Goal: Transaction & Acquisition: Book appointment/travel/reservation

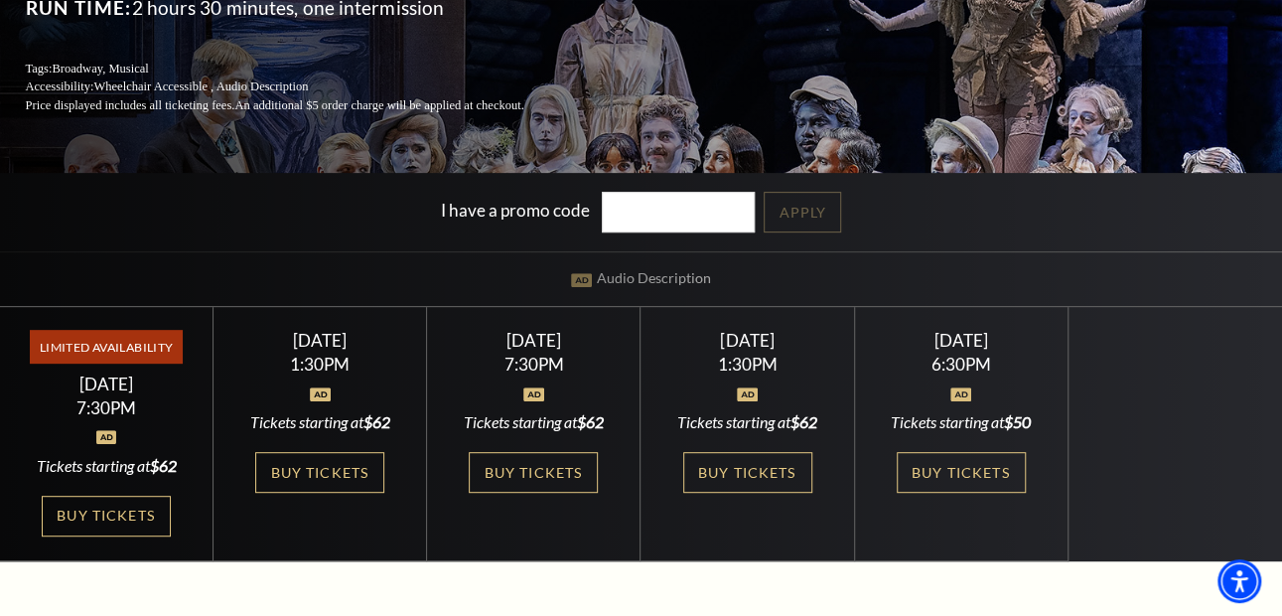
scroll to position [318, 0]
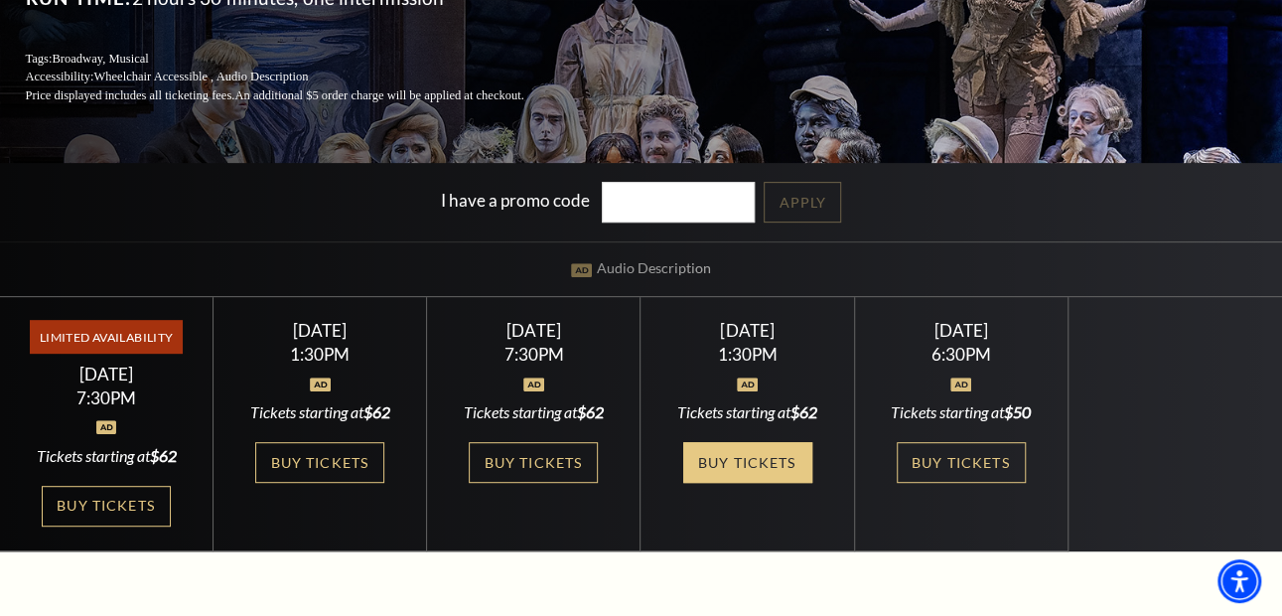
click at [718, 474] on link "Buy Tickets" at bounding box center [747, 462] width 129 height 41
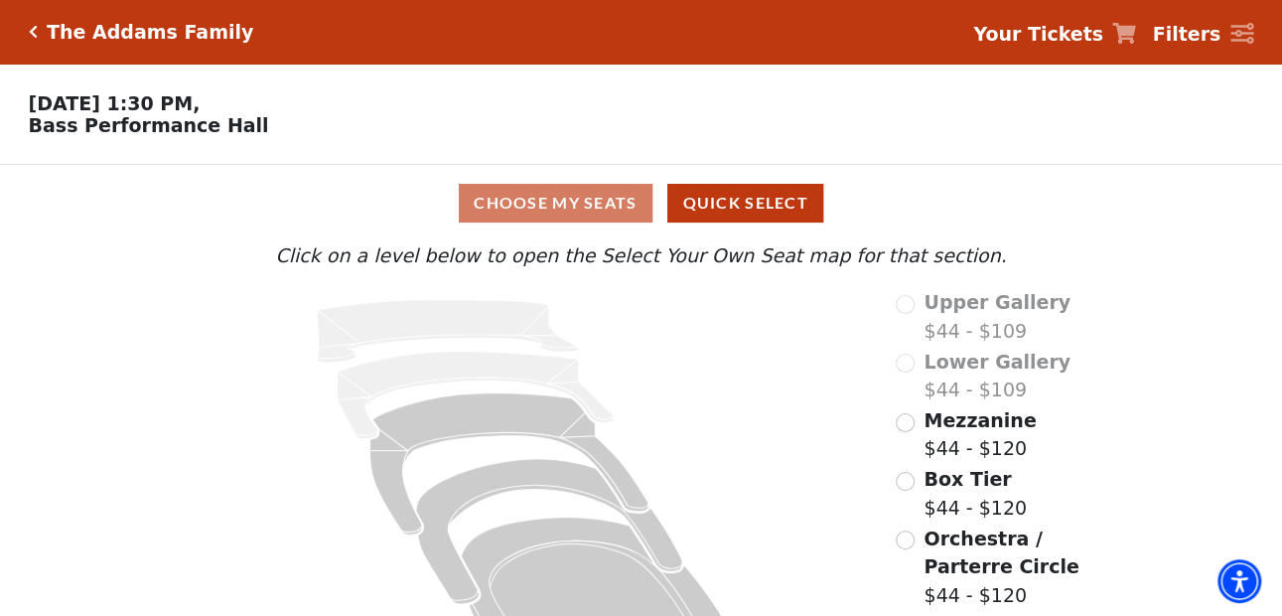
scroll to position [72, 0]
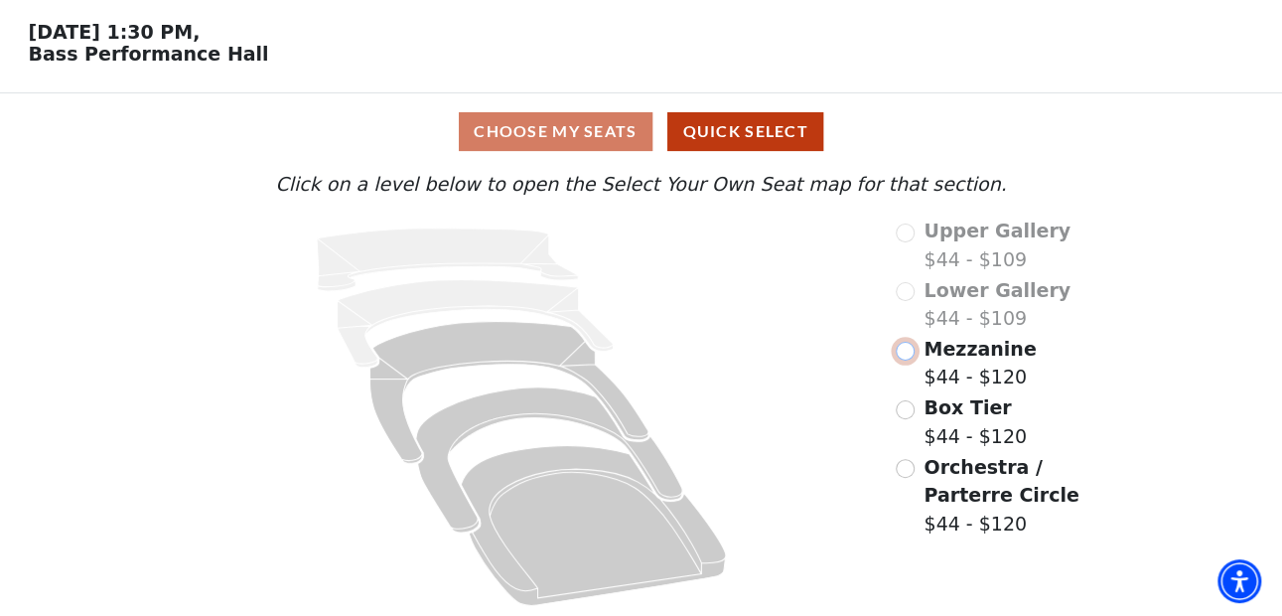
click at [907, 346] on input "Mezzanine$44 - $120\a" at bounding box center [905, 351] width 19 height 19
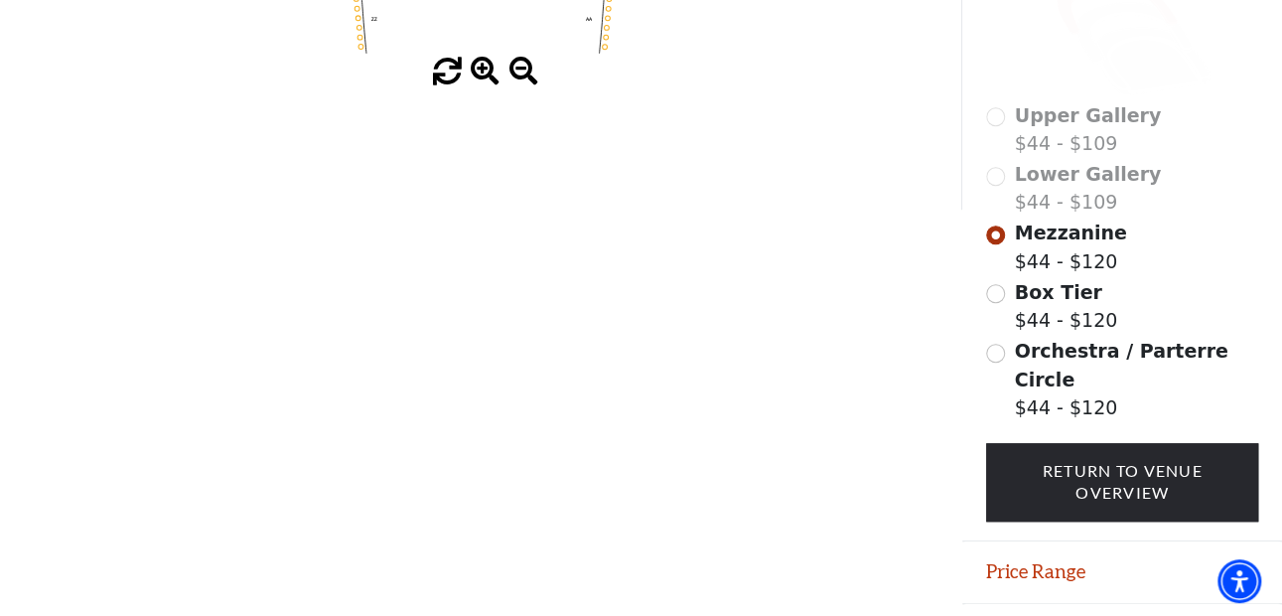
scroll to position [591, 0]
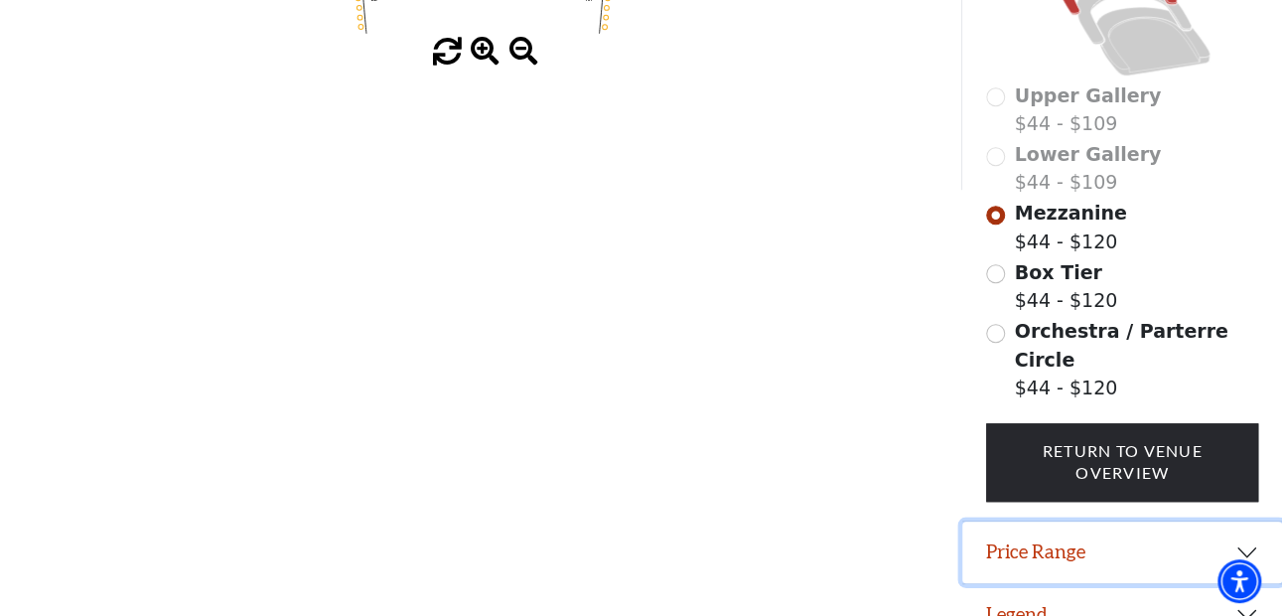
click at [1152, 521] on button "Price Range" at bounding box center [1122, 552] width 320 height 62
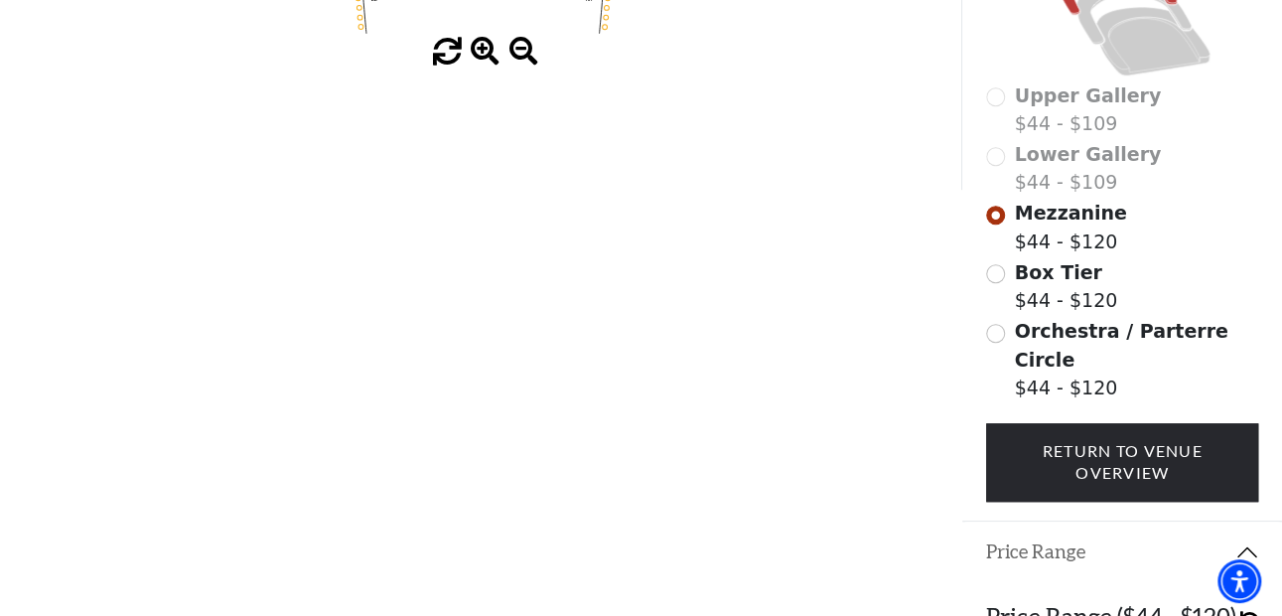
scroll to position [690, 0]
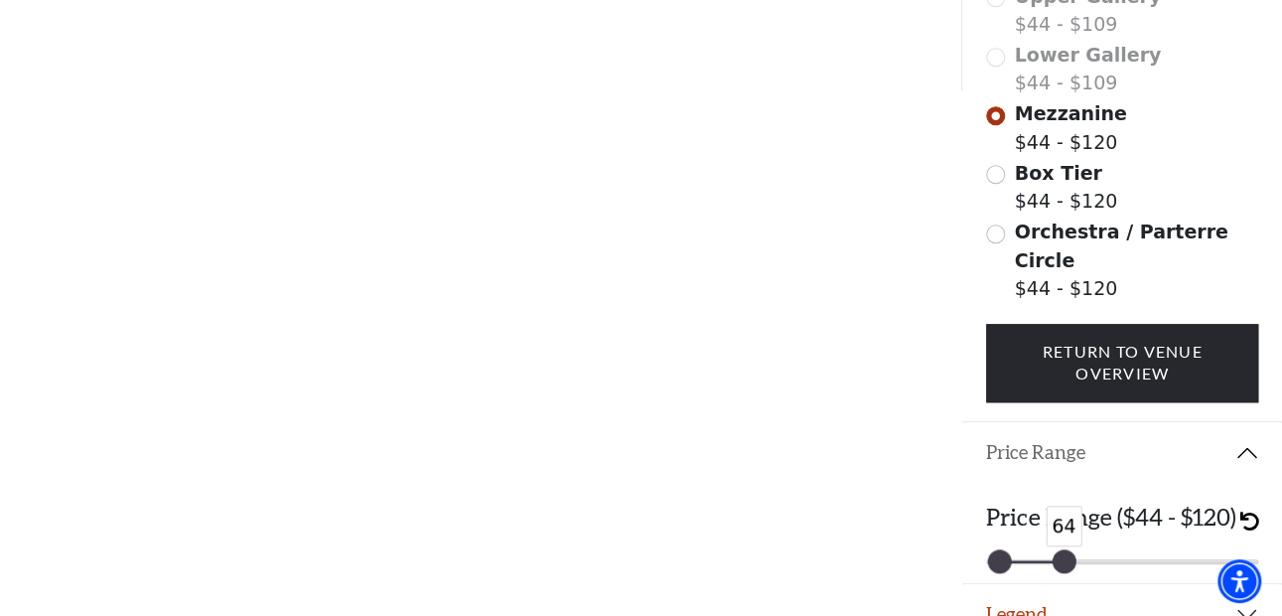
drag, startPoint x: 1233, startPoint y: 524, endPoint x: 1051, endPoint y: 554, distance: 185.1
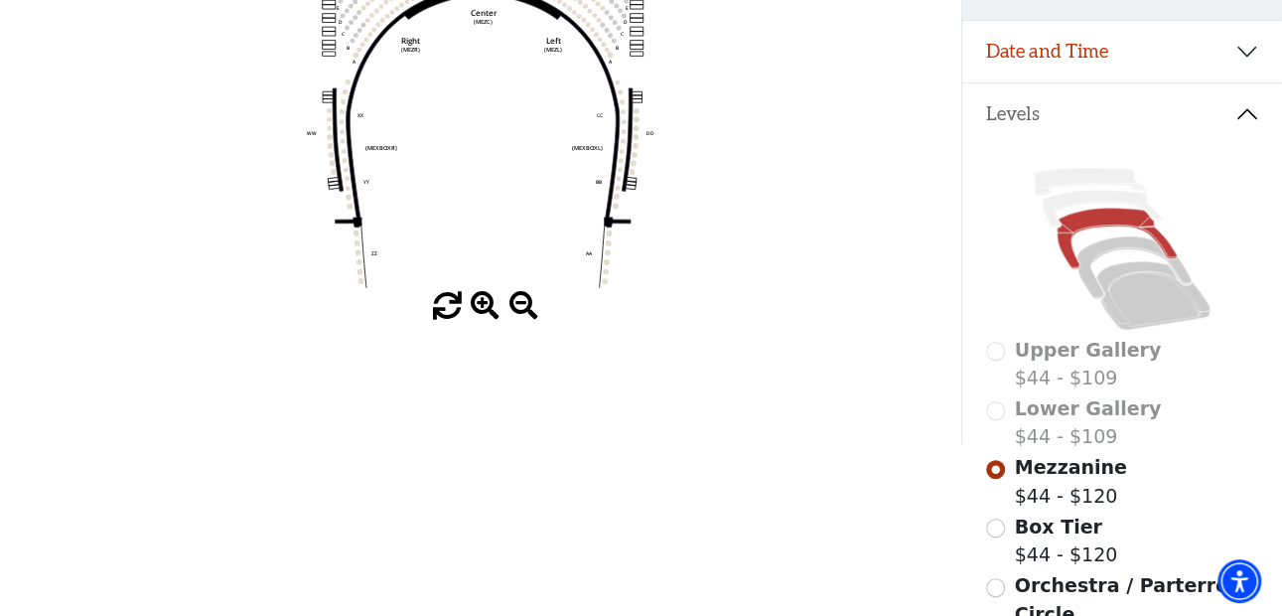
scroll to position [342, 0]
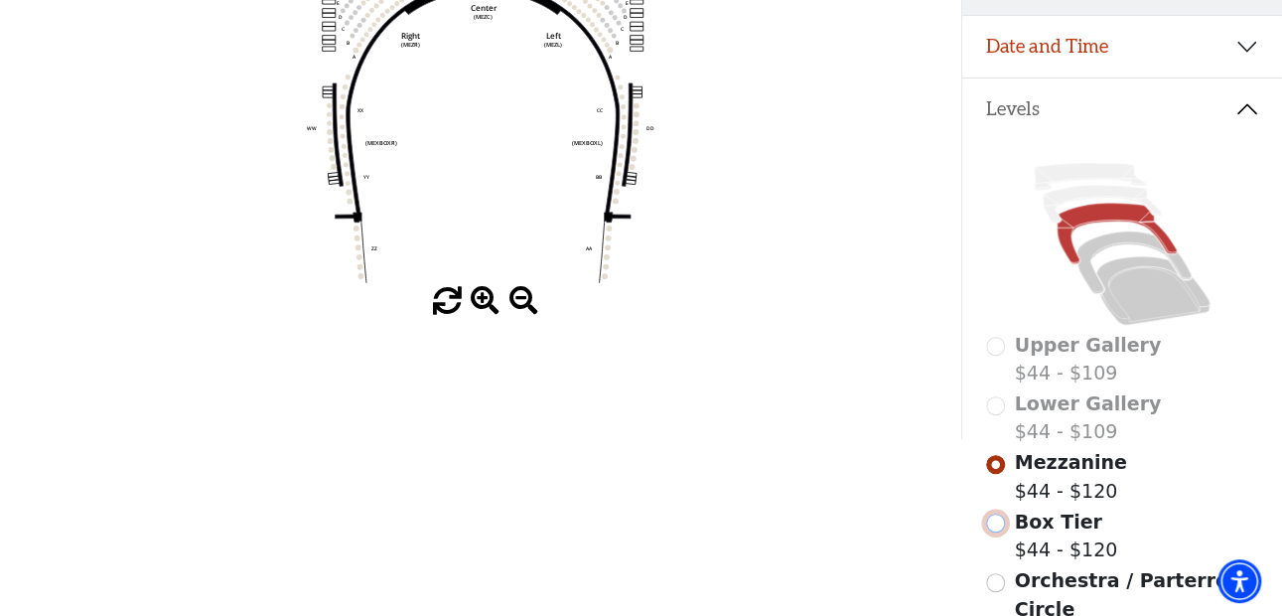
click at [996, 529] on input "Box Tier$44 - $120\a" at bounding box center [995, 522] width 19 height 19
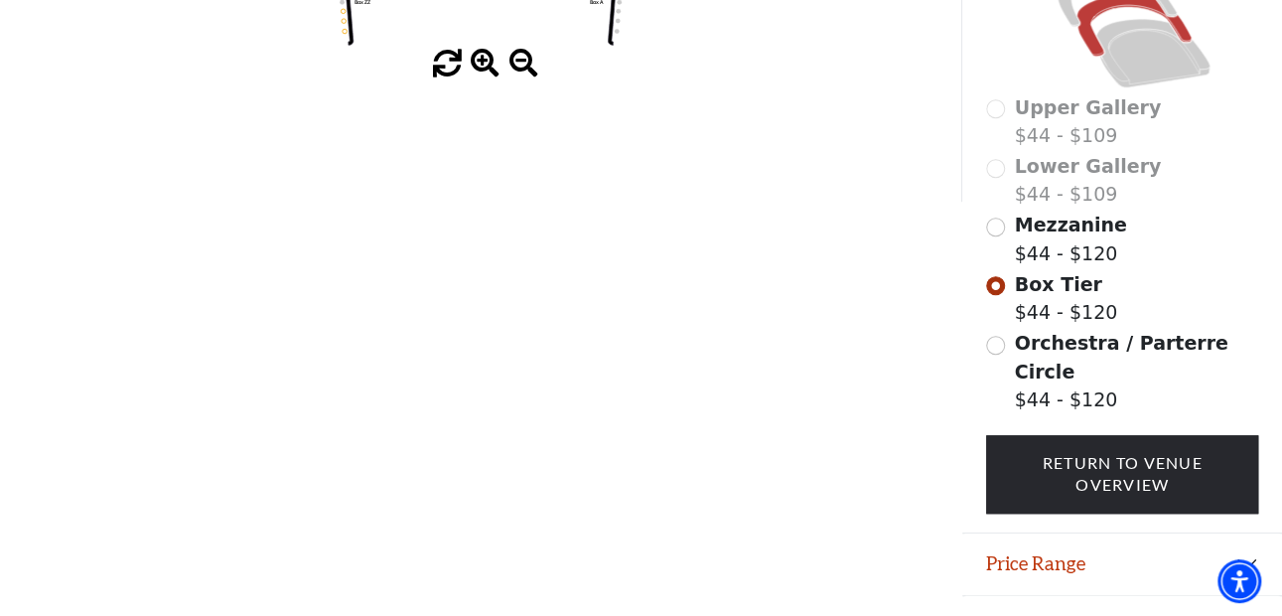
scroll to position [591, 0]
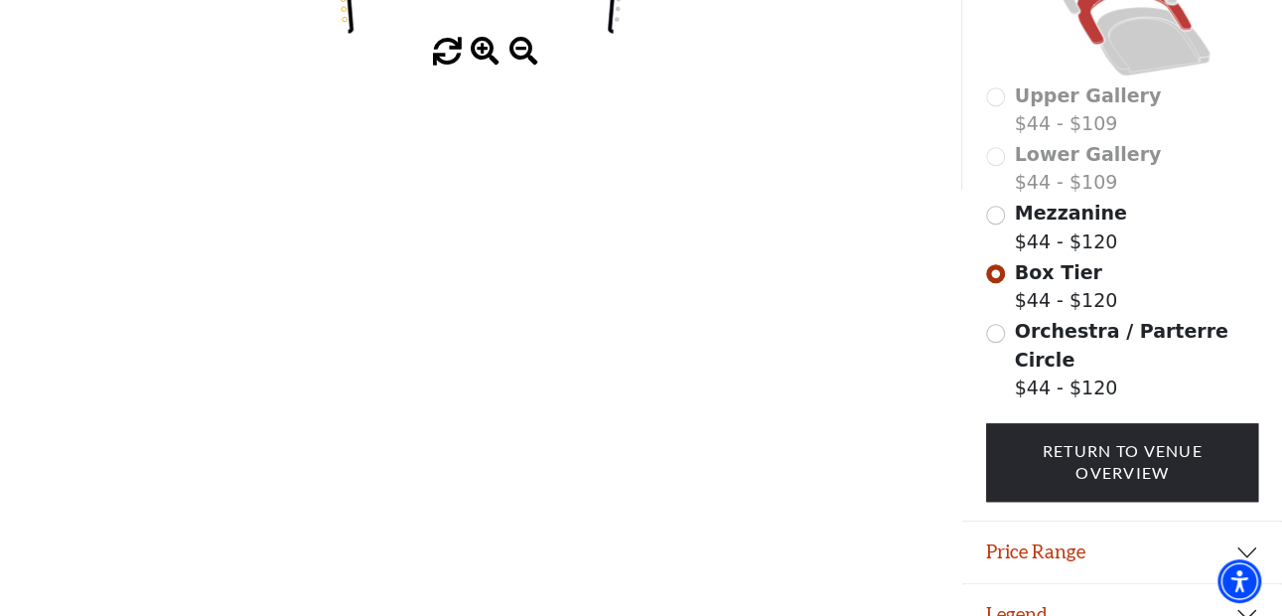
click at [1080, 338] on span "Orchestra / Parterre Circle" at bounding box center [1122, 345] width 214 height 51
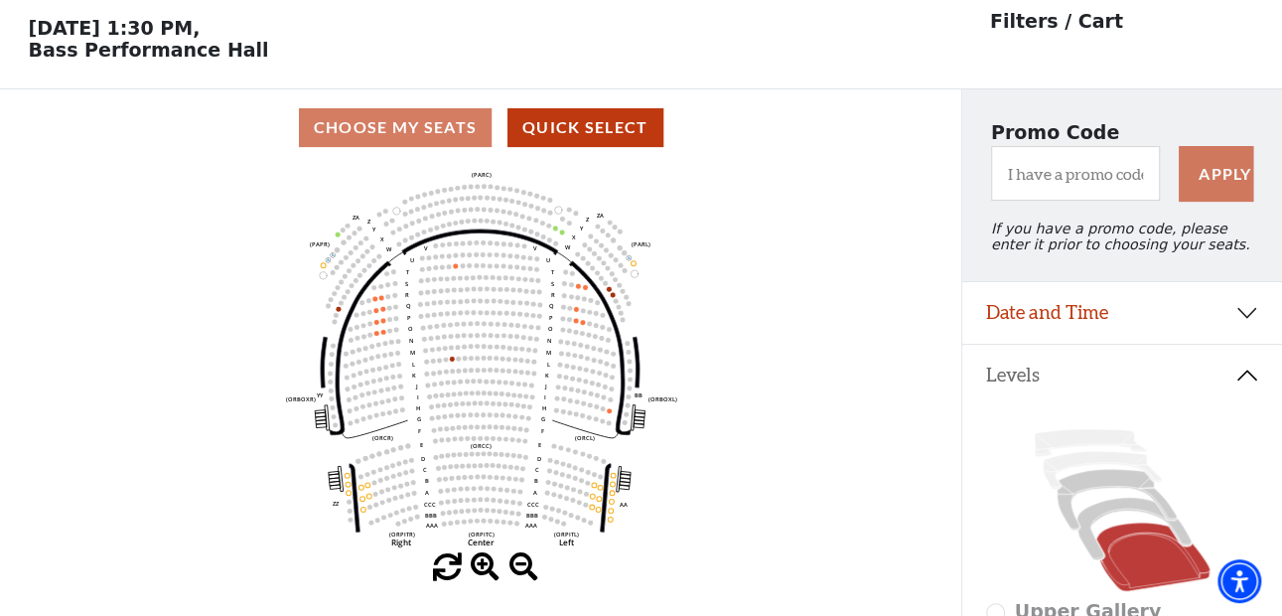
scroll to position [0, 0]
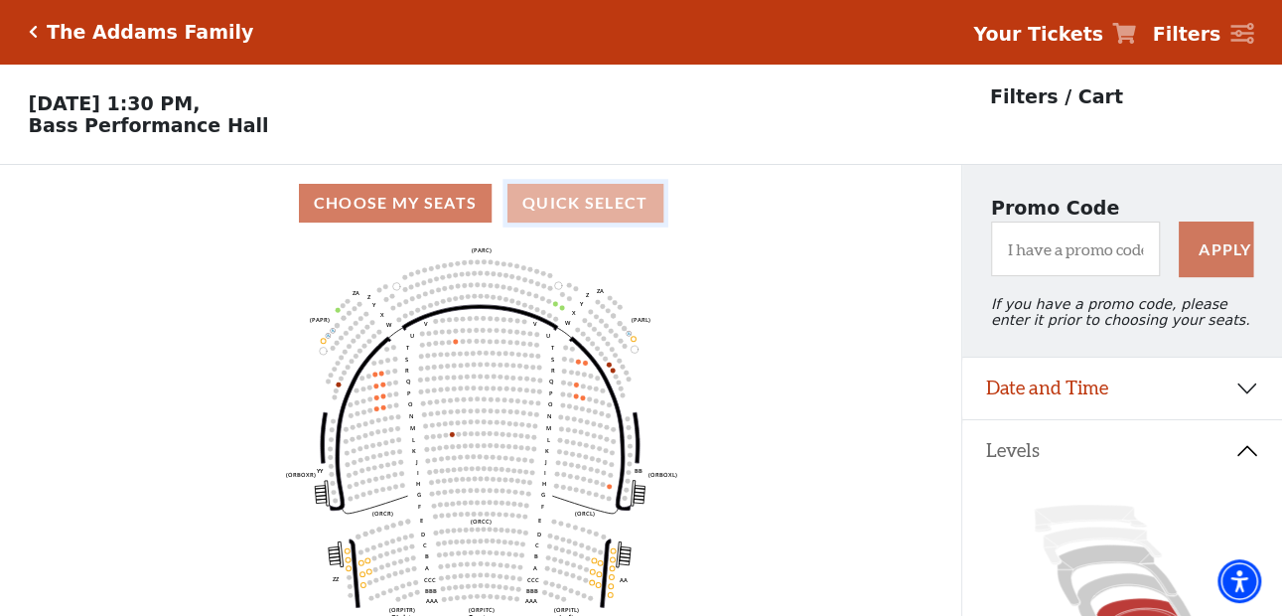
click at [565, 199] on button "Quick Select" at bounding box center [585, 203] width 156 height 39
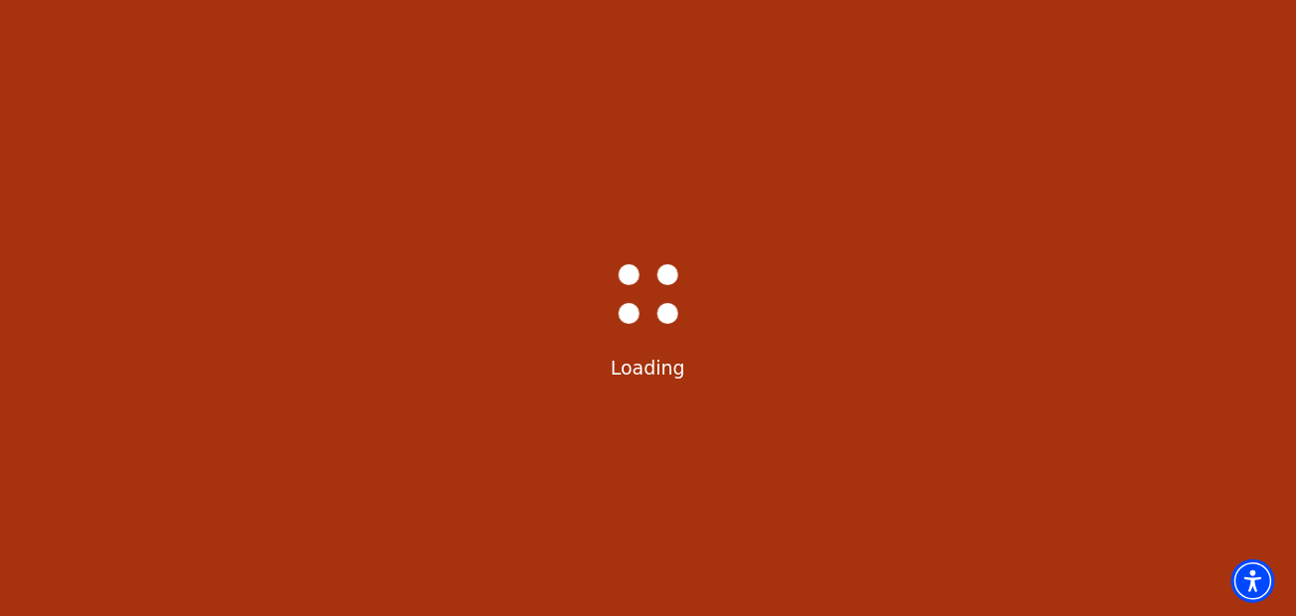
select select "6293"
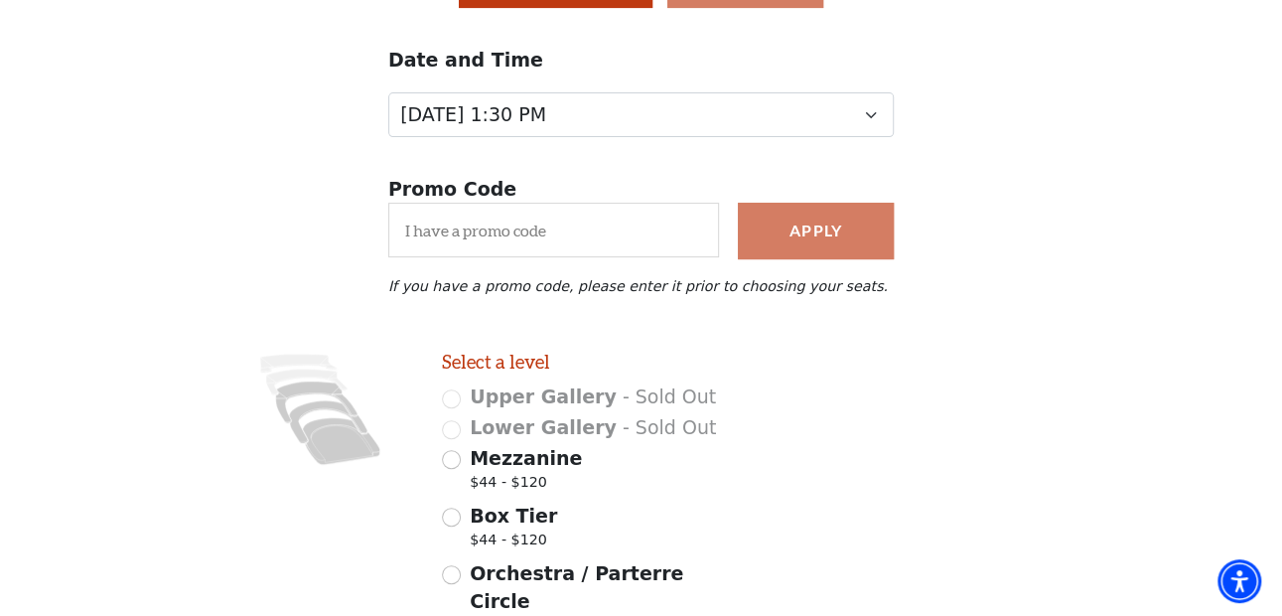
scroll to position [363, 0]
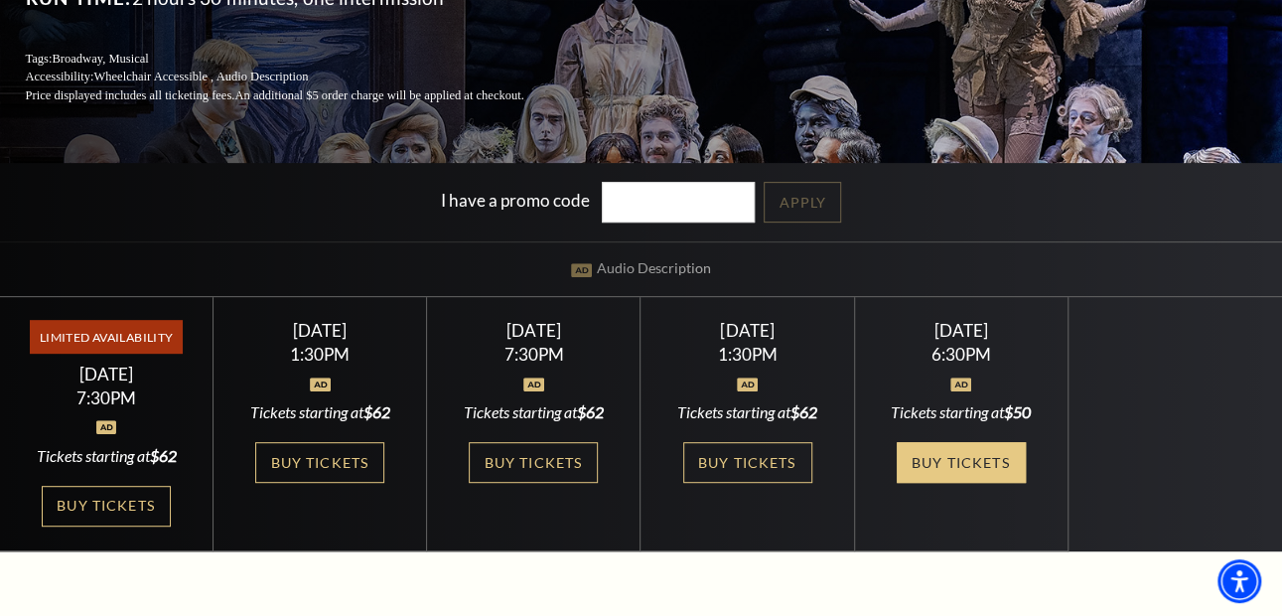
click at [922, 459] on link "Buy Tickets" at bounding box center [961, 462] width 129 height 41
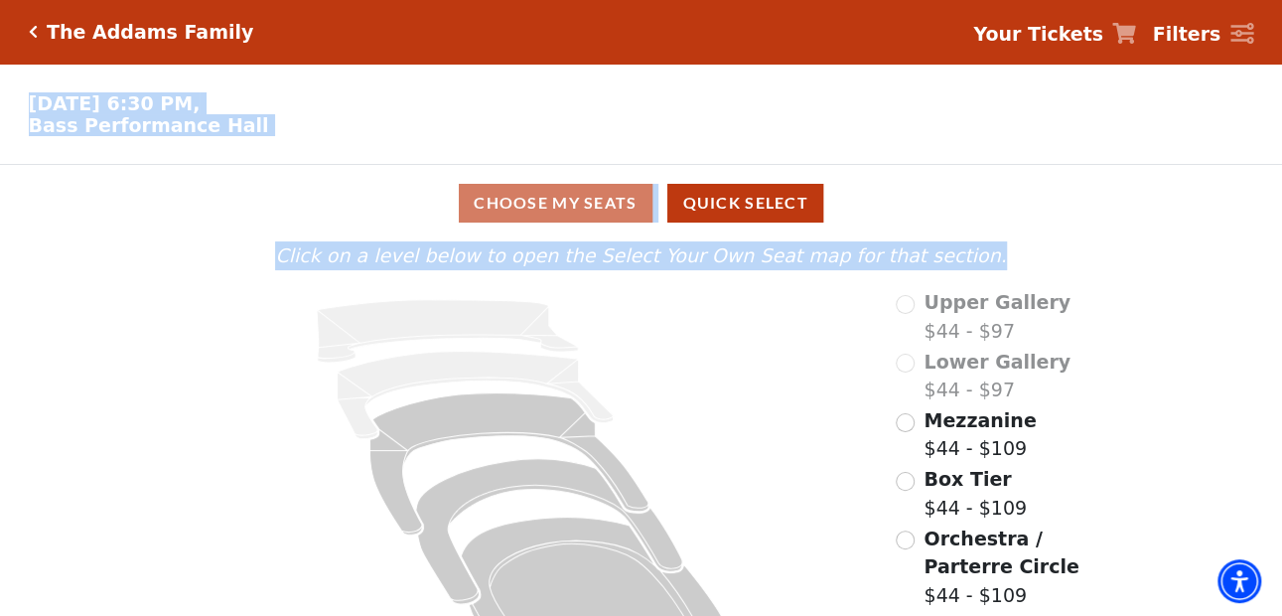
drag, startPoint x: 701, startPoint y: 331, endPoint x: 210, endPoint y: 88, distance: 548.0
click at [210, 88] on div "The Addams Family Your Tickets Filters Choose Your Own Seats Oct 26 2025, 6:30 …" at bounding box center [641, 344] width 1282 height 688
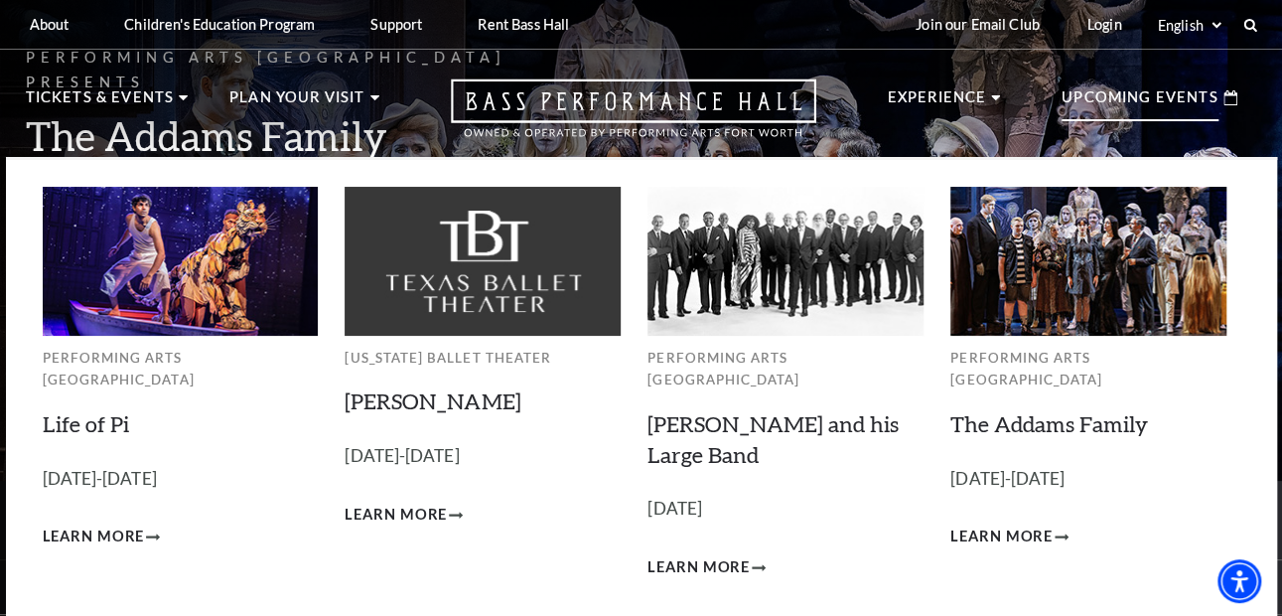
click at [1112, 105] on p "Upcoming Events" at bounding box center [1140, 103] width 157 height 36
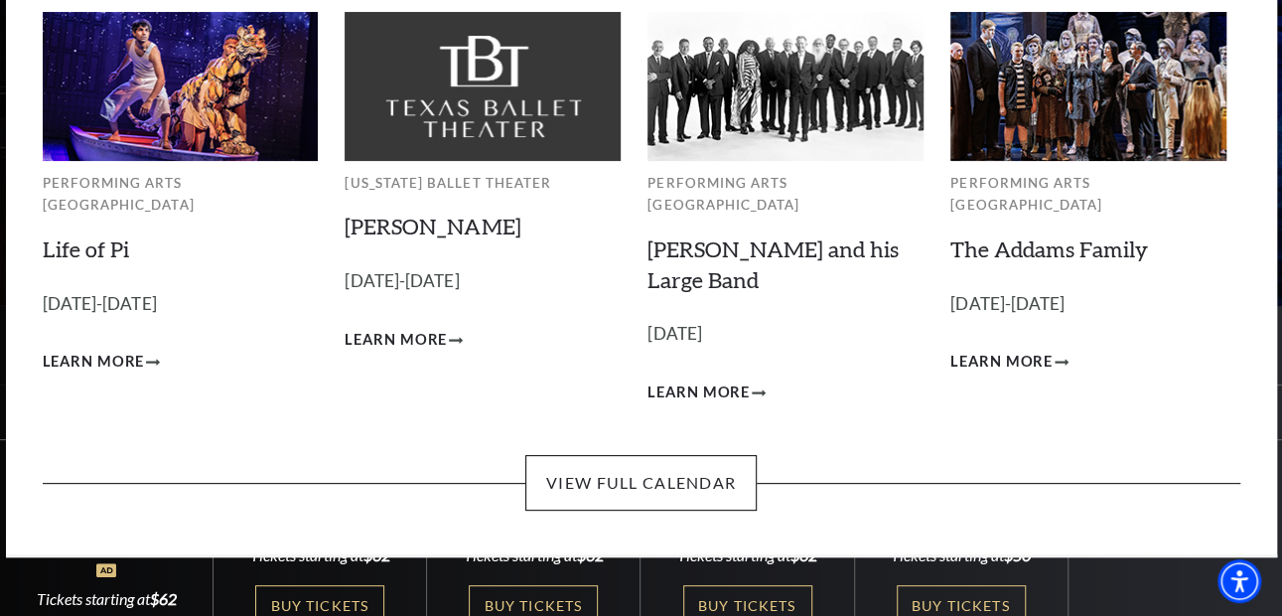
scroll to position [178, 0]
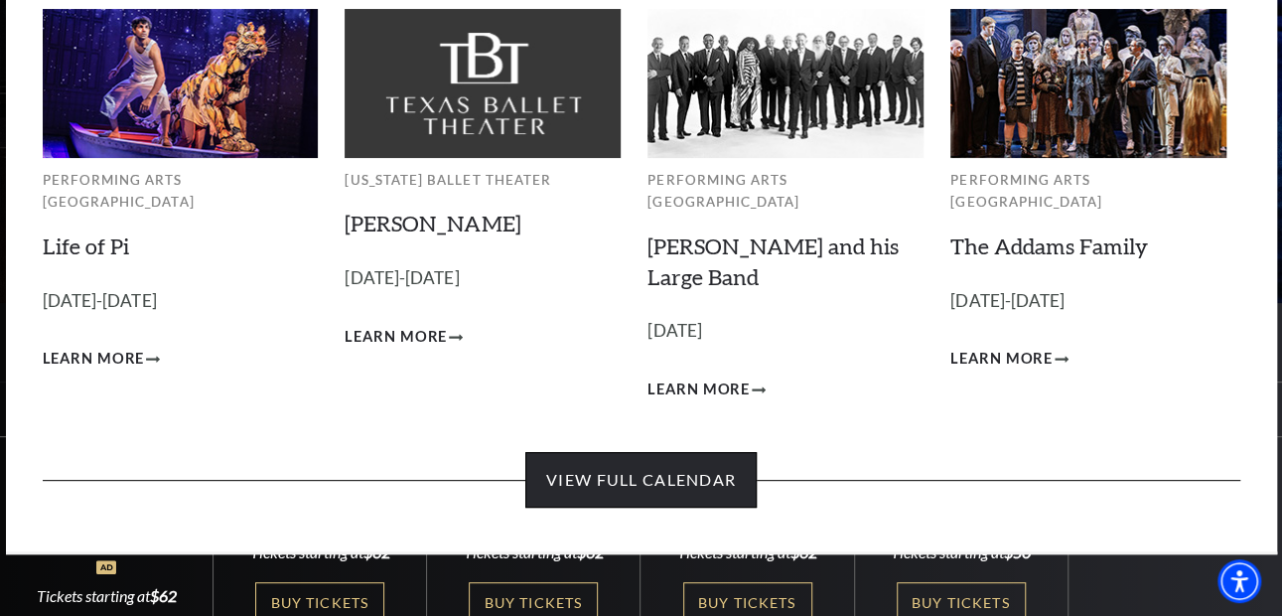
click at [713, 458] on link "View Full Calendar" at bounding box center [640, 480] width 231 height 56
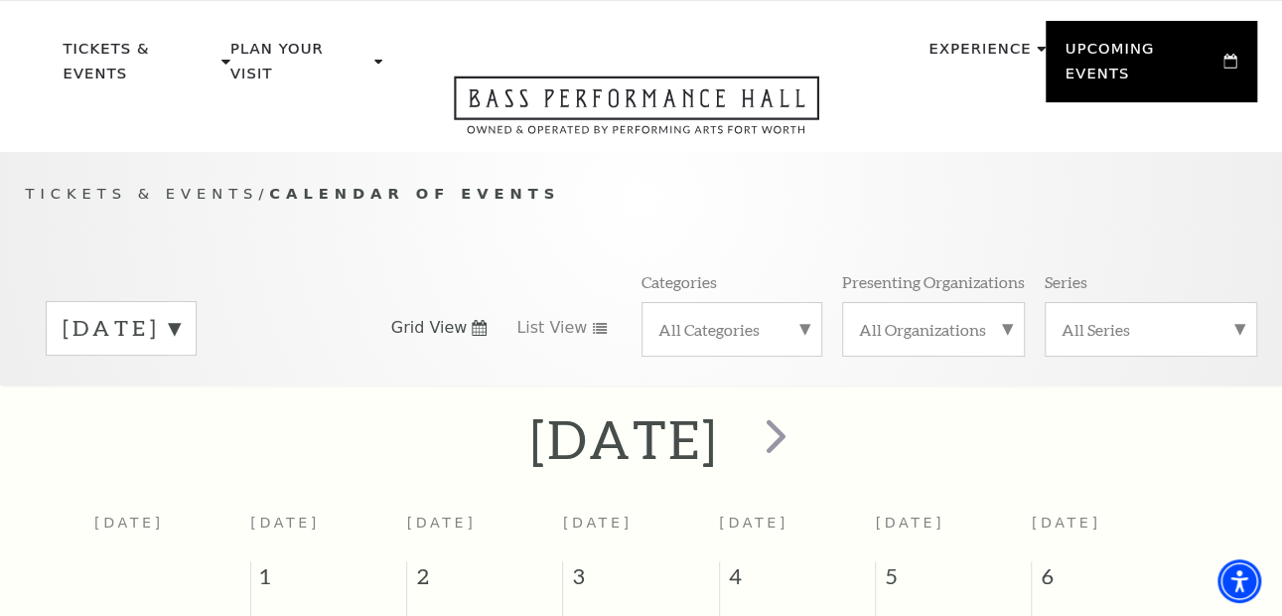
scroll to position [49, 0]
click at [180, 313] on label "[DATE]" at bounding box center [121, 328] width 117 height 31
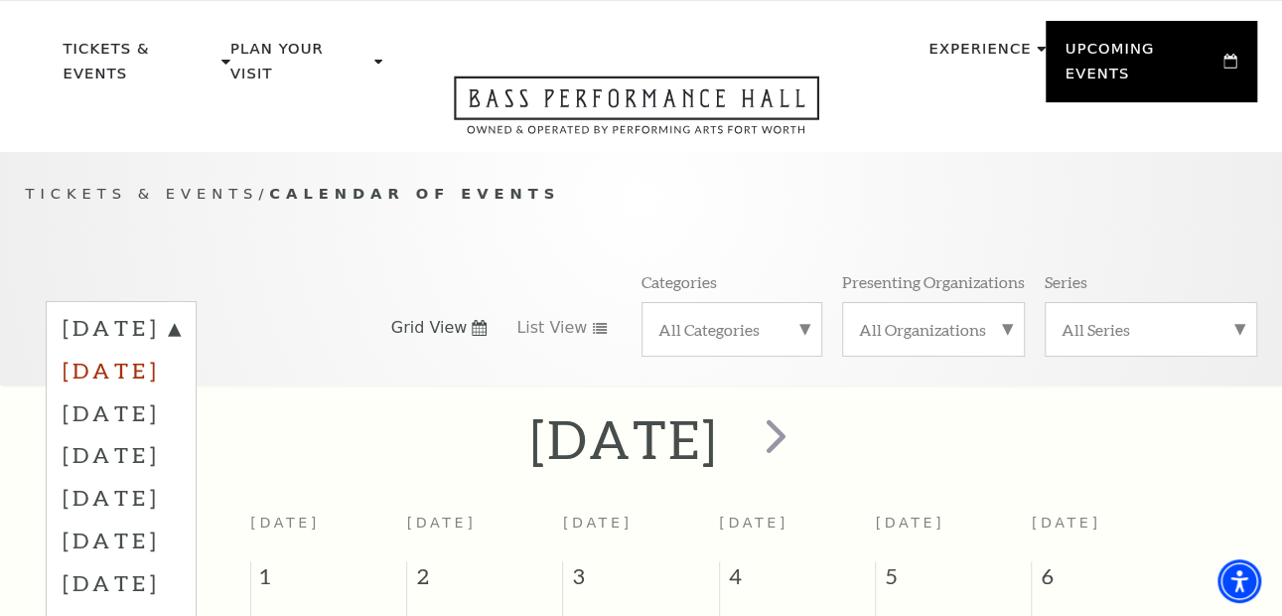
click at [180, 353] on label "[DATE]" at bounding box center [121, 370] width 117 height 43
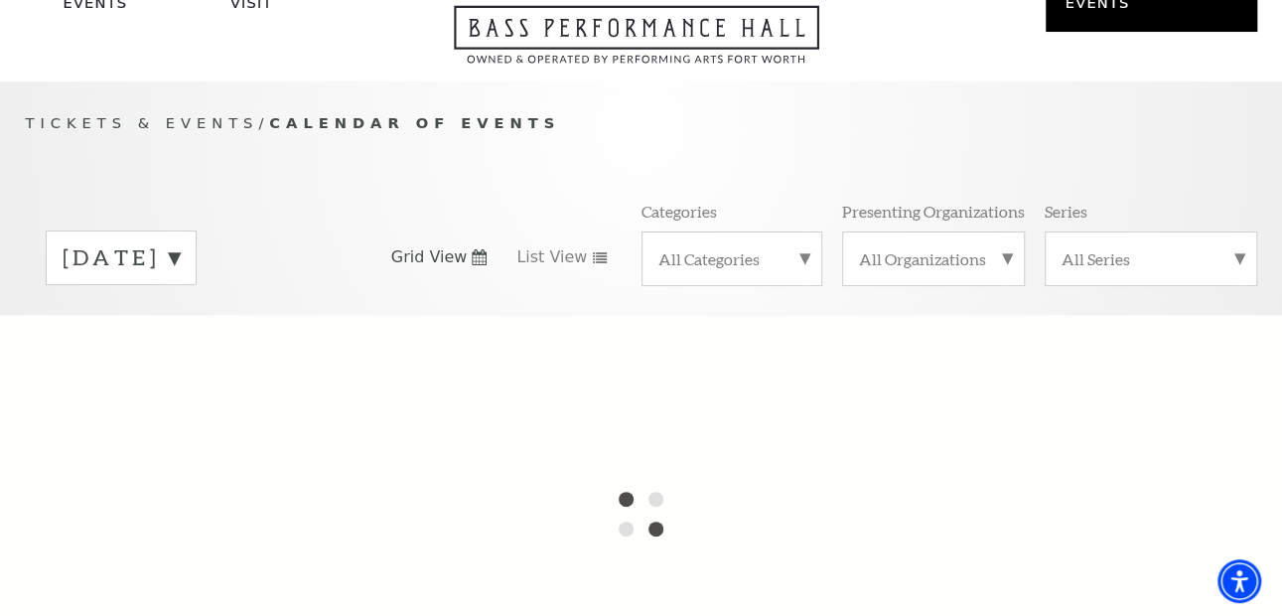
scroll to position [124, 0]
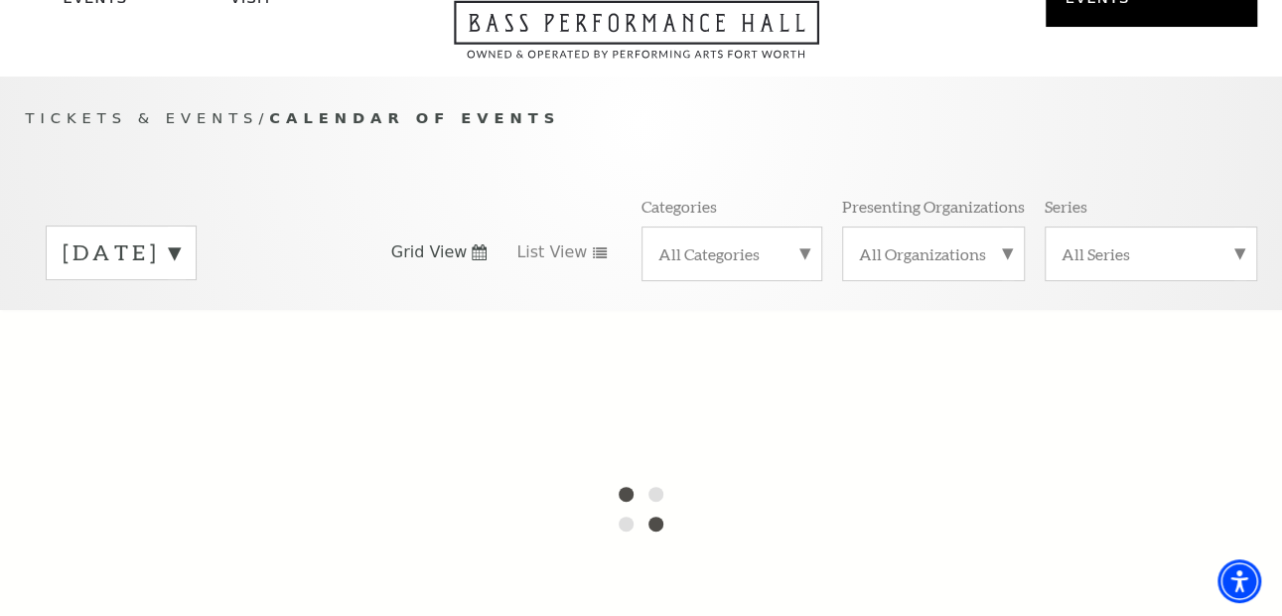
click at [180, 237] on label "[DATE]" at bounding box center [121, 252] width 117 height 31
click at [180, 273] on label "[DATE]" at bounding box center [121, 294] width 117 height 43
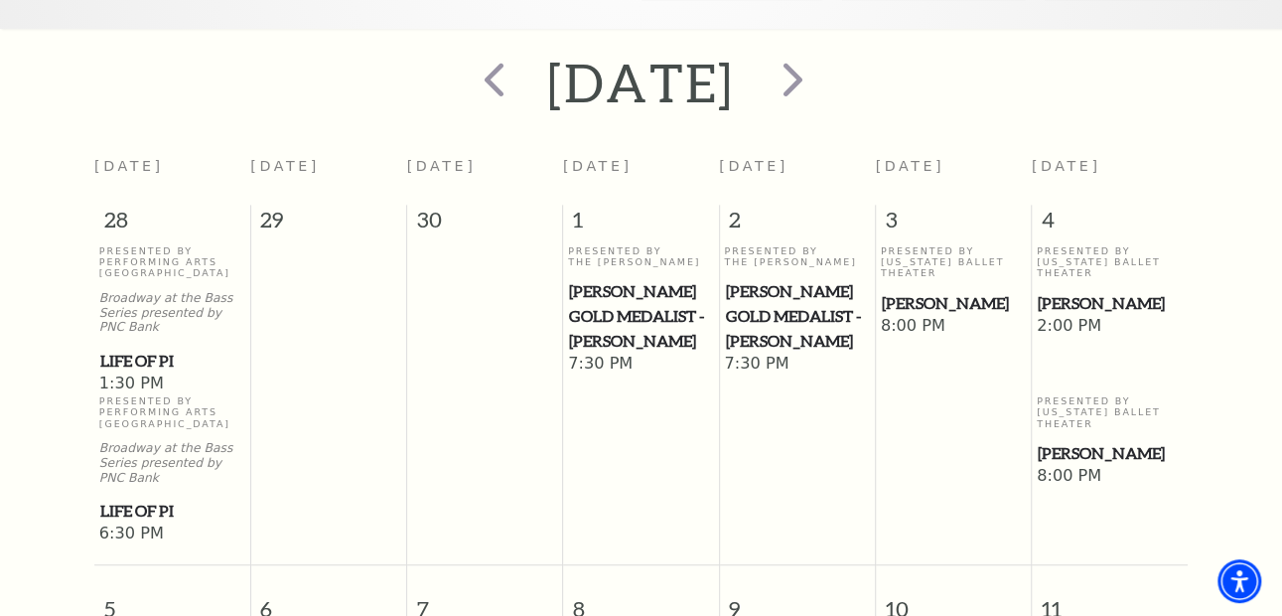
scroll to position [400, 0]
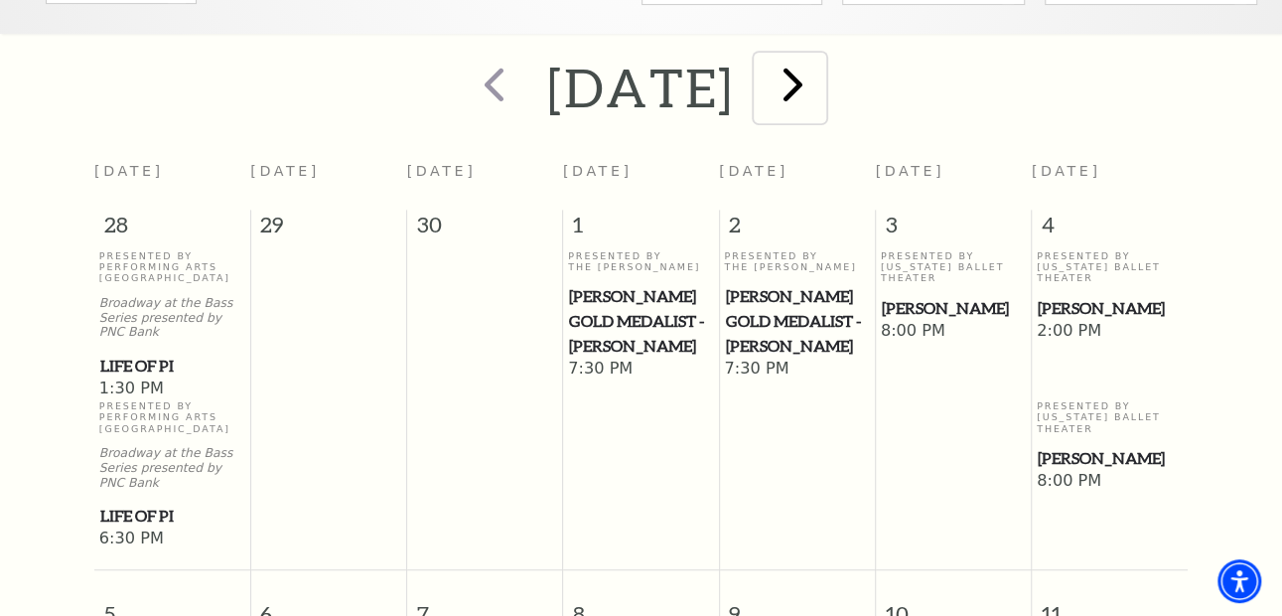
click at [821, 56] on span "next" at bounding box center [793, 84] width 57 height 57
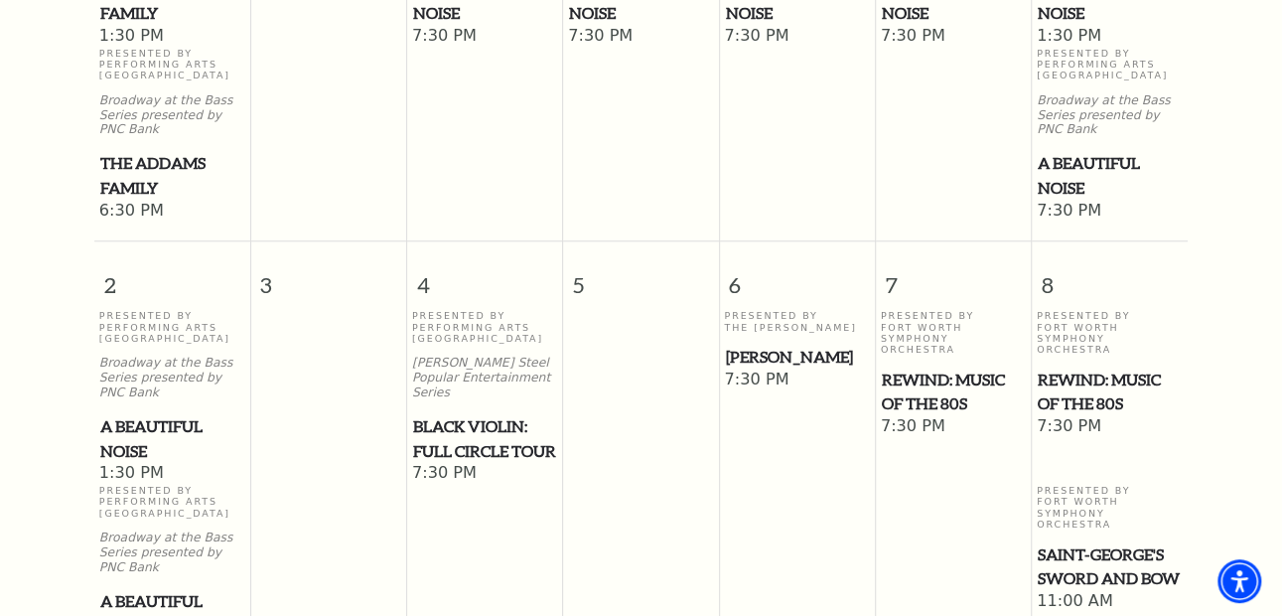
scroll to position [991, 0]
